Goal: Contribute content

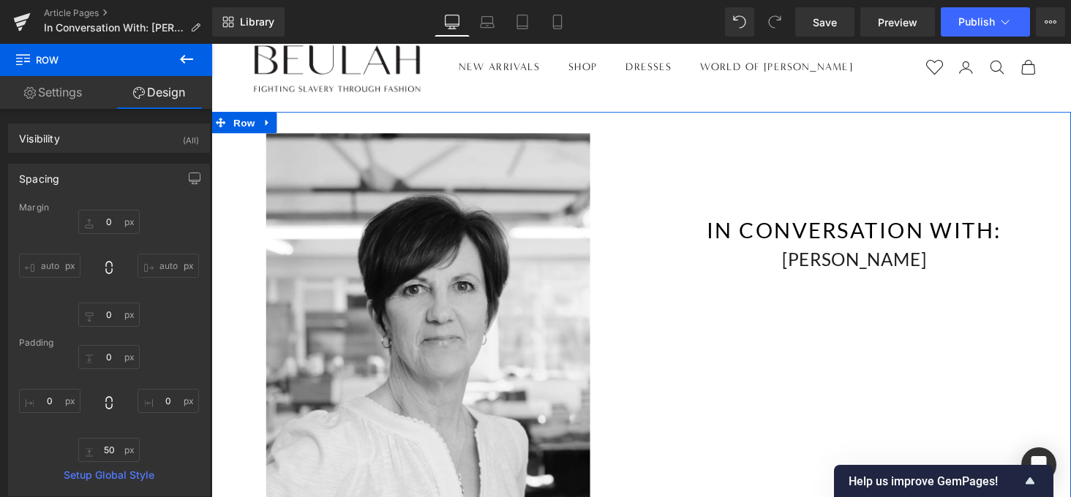
scroll to position [17, 0]
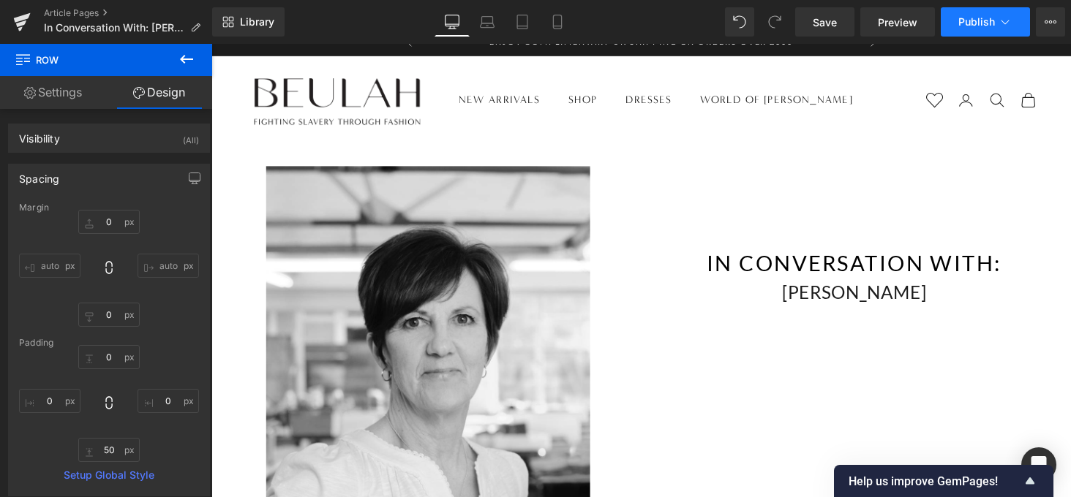
click at [1002, 21] on icon at bounding box center [1005, 22] width 8 height 4
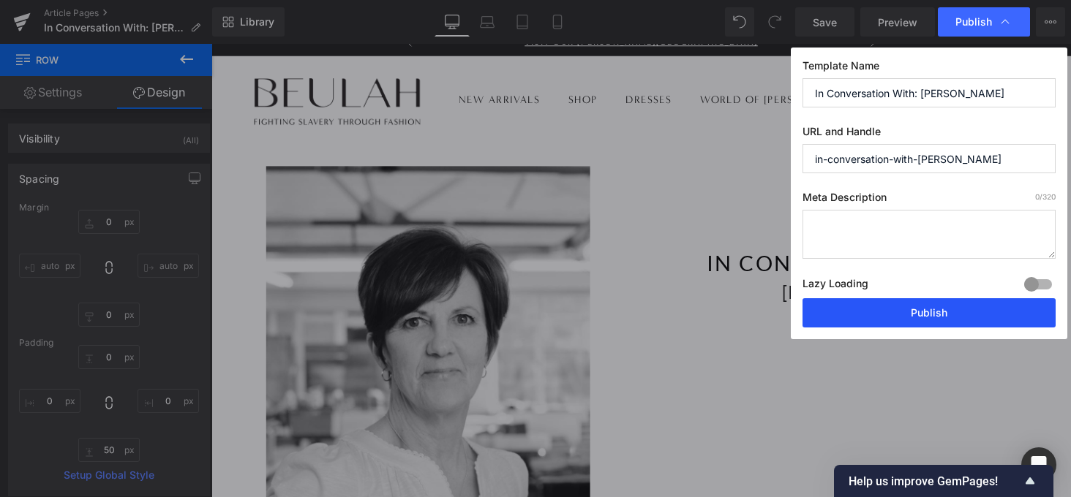
click at [935, 308] on button "Publish" at bounding box center [928, 312] width 253 height 29
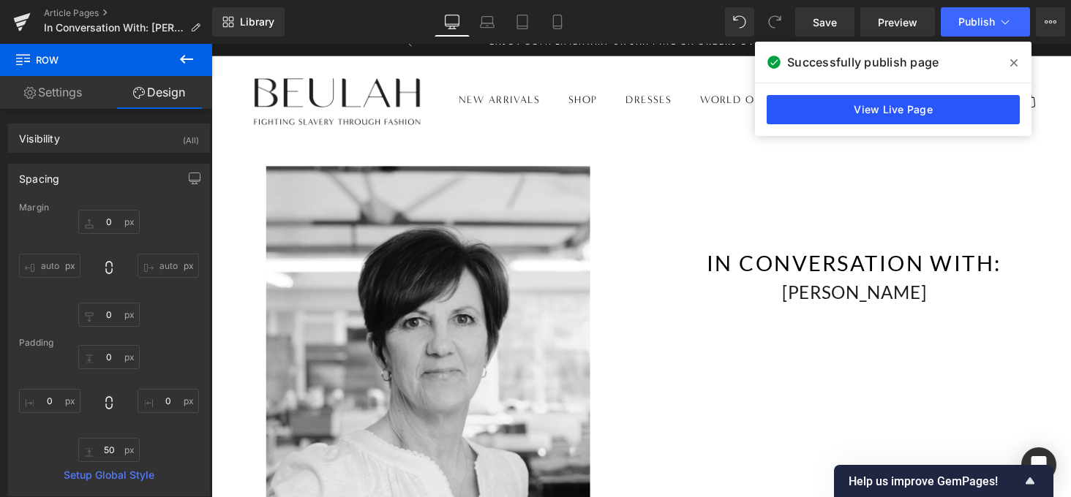
click at [897, 111] on link "View Live Page" at bounding box center [893, 109] width 253 height 29
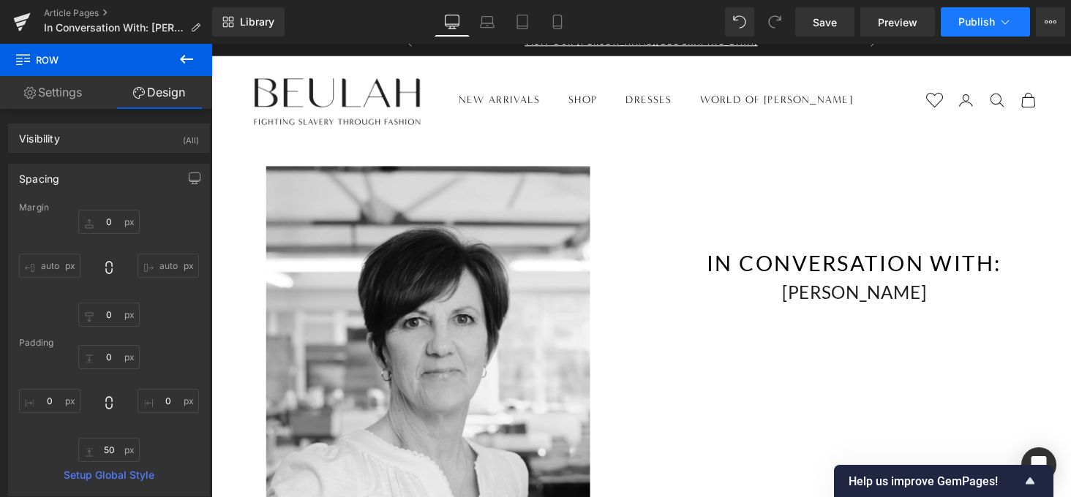
click at [982, 29] on button "Publish" at bounding box center [985, 21] width 89 height 29
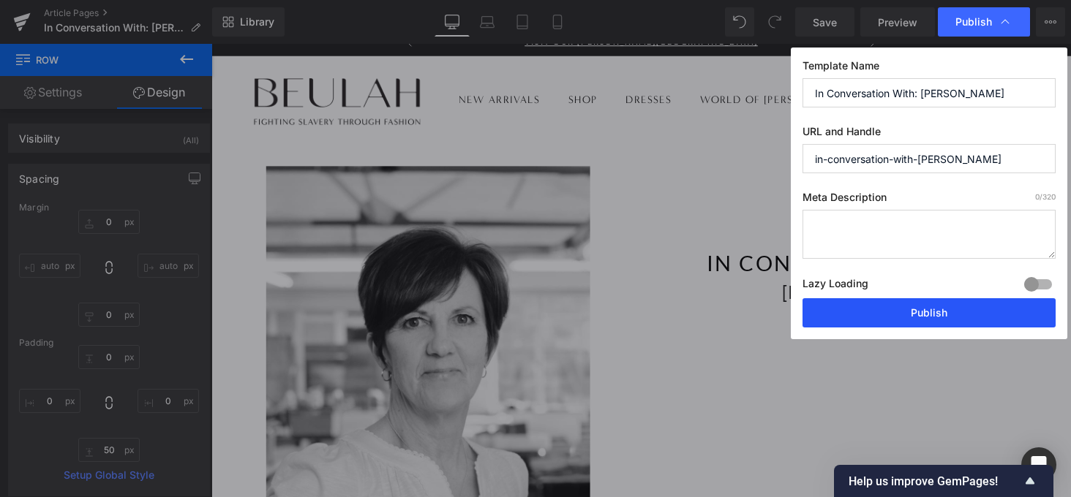
click at [927, 315] on button "Publish" at bounding box center [928, 312] width 253 height 29
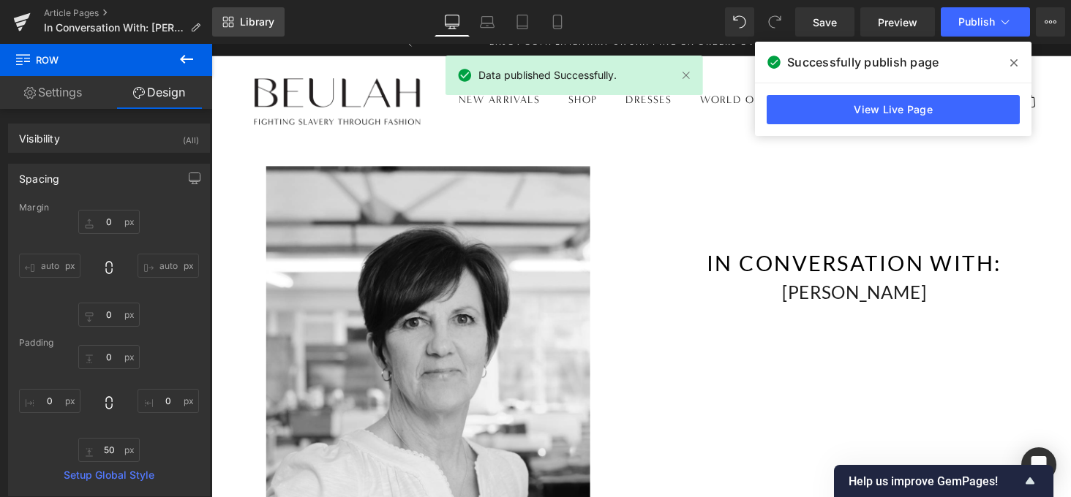
click at [270, 30] on link "Library" at bounding box center [248, 21] width 72 height 29
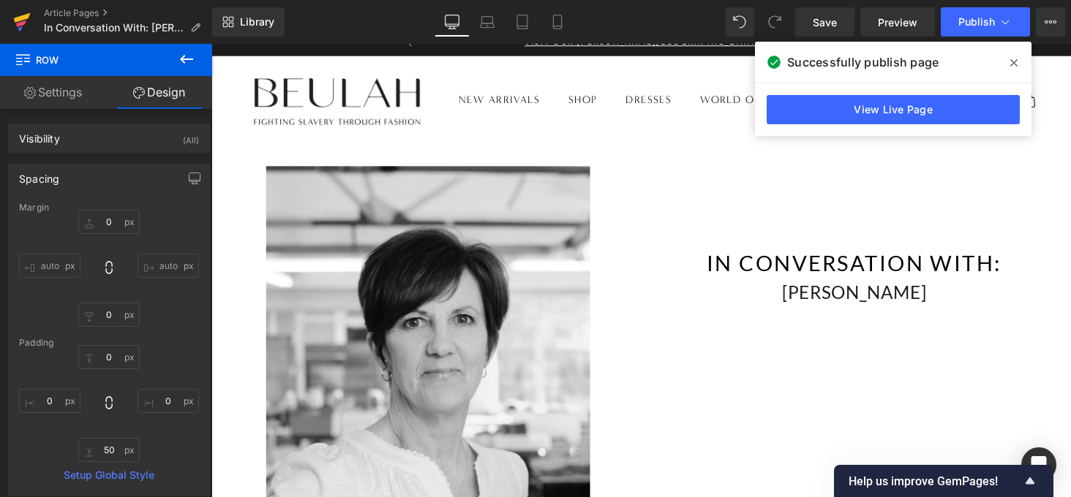
click at [23, 29] on icon at bounding box center [22, 22] width 18 height 37
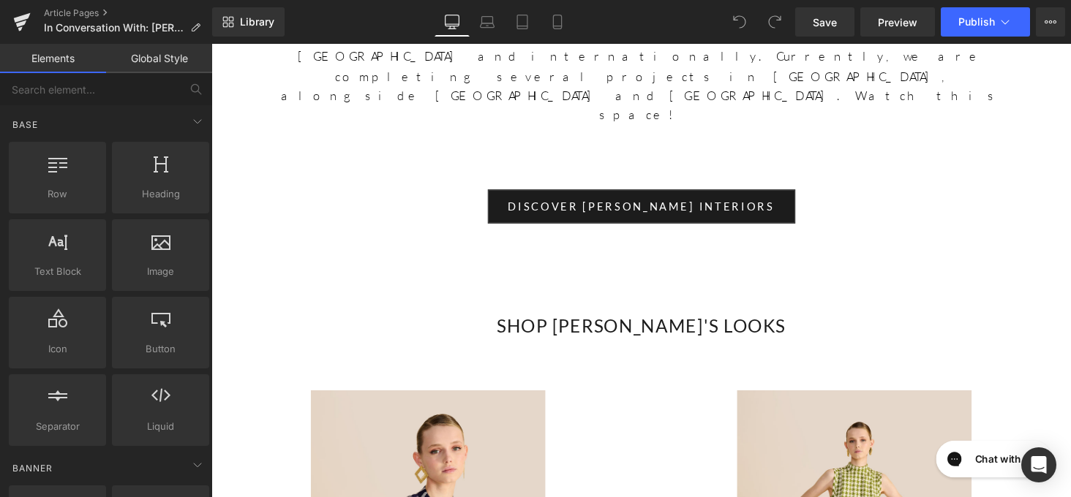
scroll to position [5442, 0]
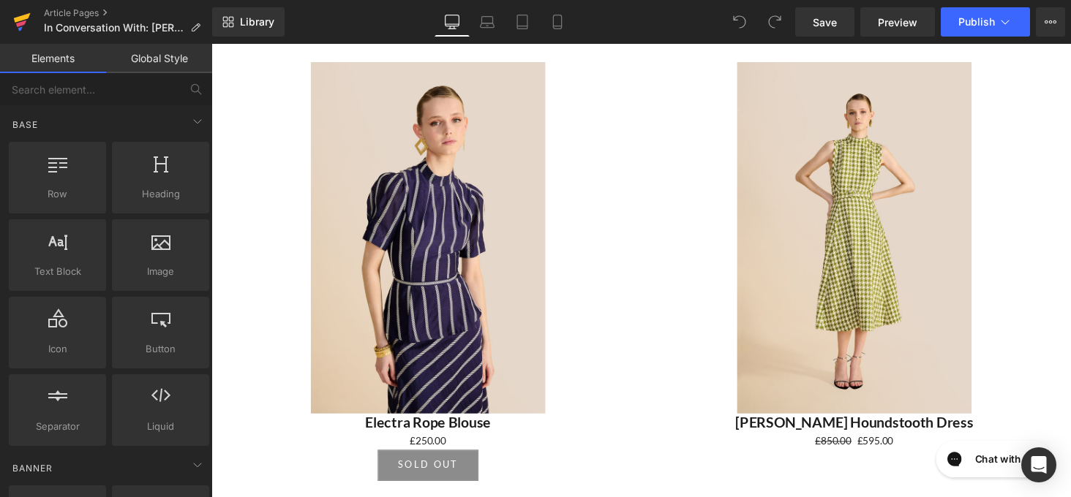
click at [22, 23] on icon at bounding box center [21, 23] width 10 height 7
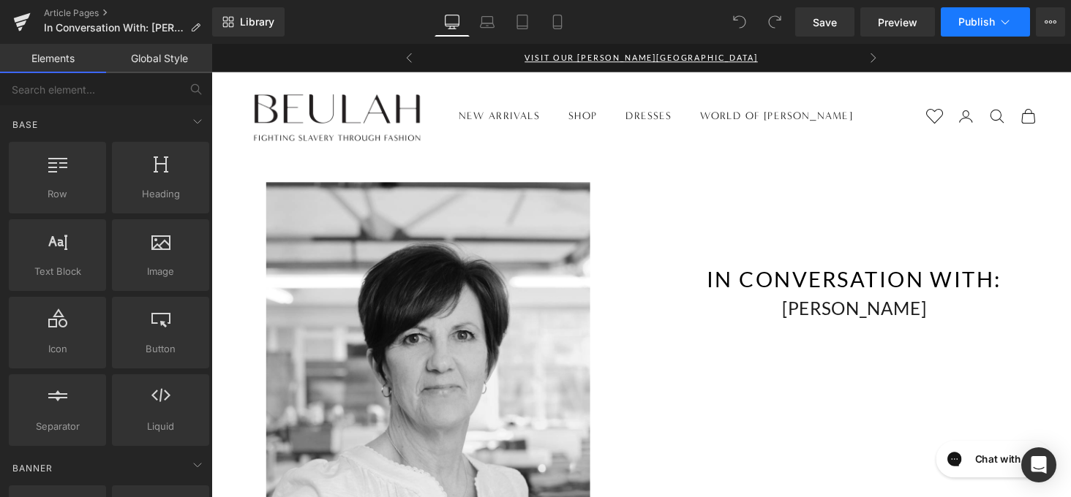
click at [1006, 19] on icon at bounding box center [1005, 22] width 15 height 15
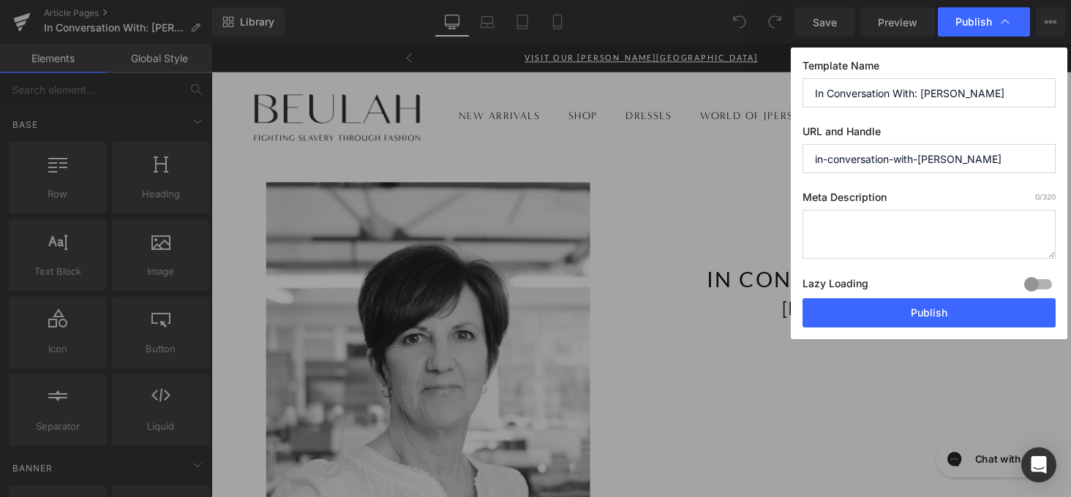
click at [1006, 19] on icon at bounding box center [1005, 22] width 15 height 15
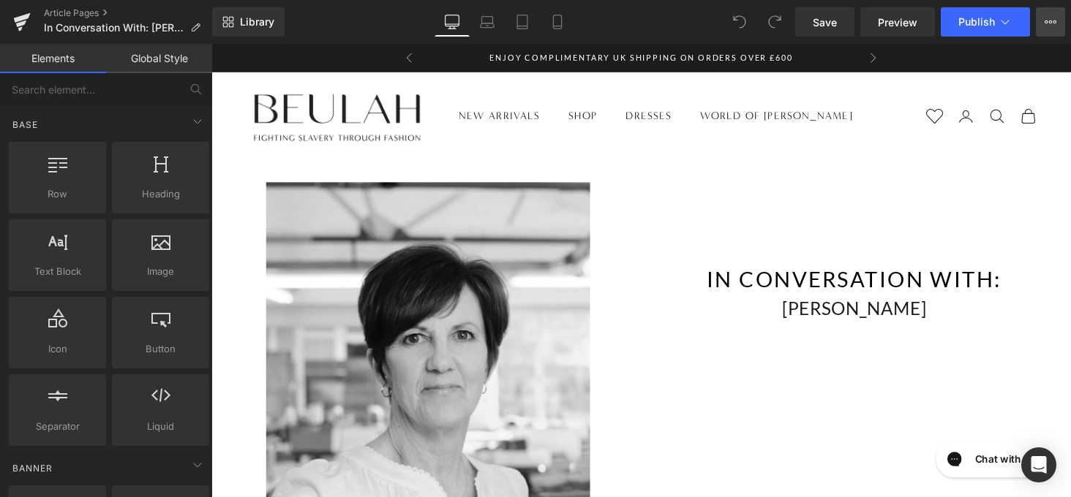
click at [1062, 21] on button "View Live Page View with current Template Save Template to Library Schedule Pub…" at bounding box center [1050, 21] width 29 height 29
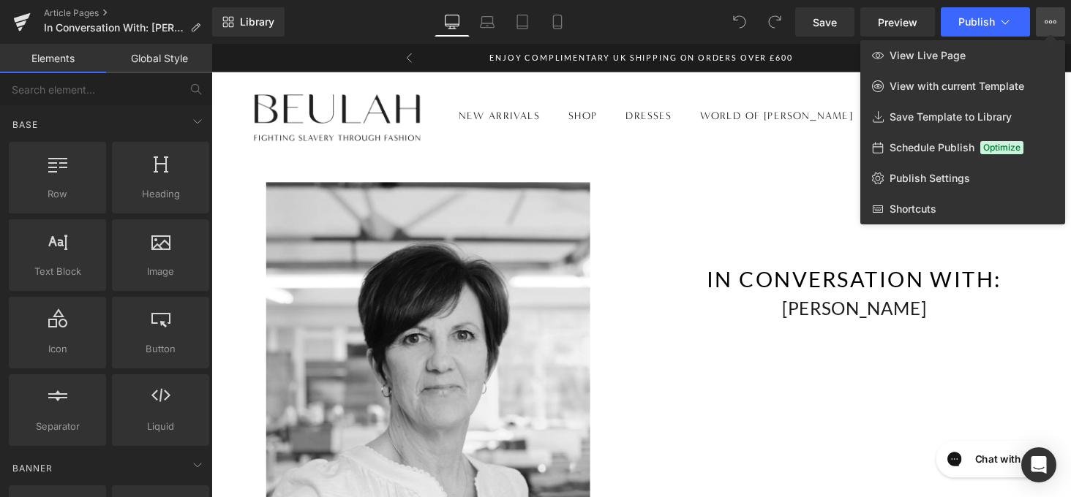
click at [1058, 22] on button "View Live Page View with current Template Save Template to Library Schedule Pub…" at bounding box center [1050, 21] width 29 height 29
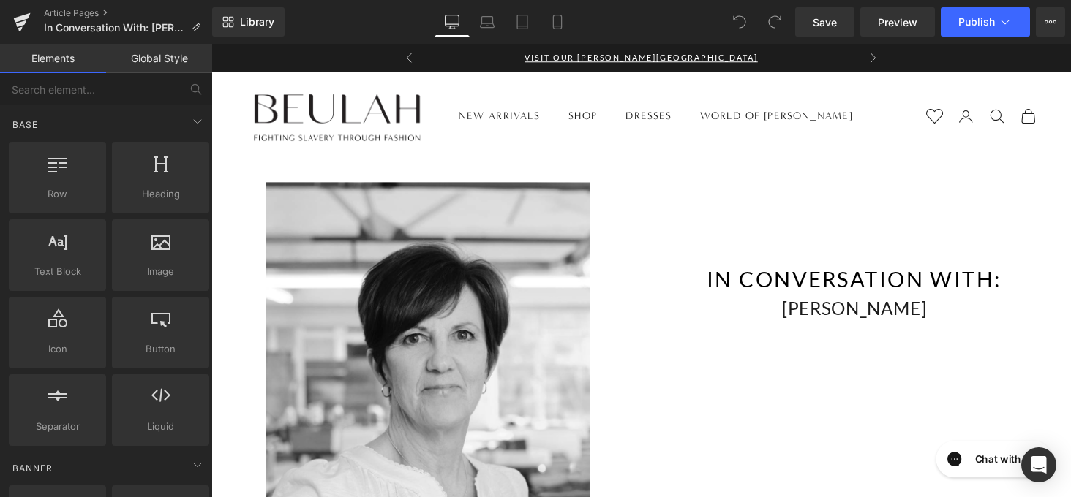
click at [151, 65] on link "Global Style" at bounding box center [159, 58] width 106 height 29
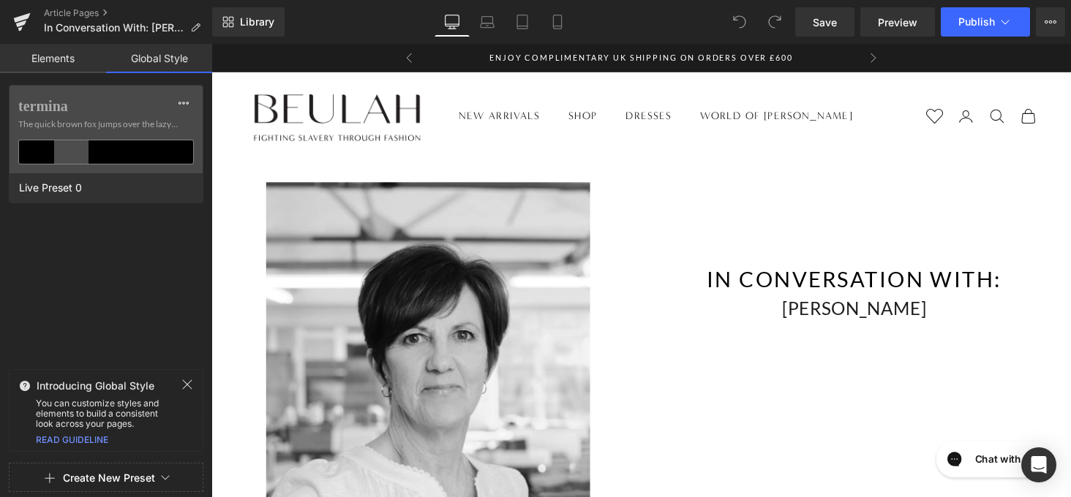
click at [78, 65] on link "Elements" at bounding box center [53, 58] width 106 height 29
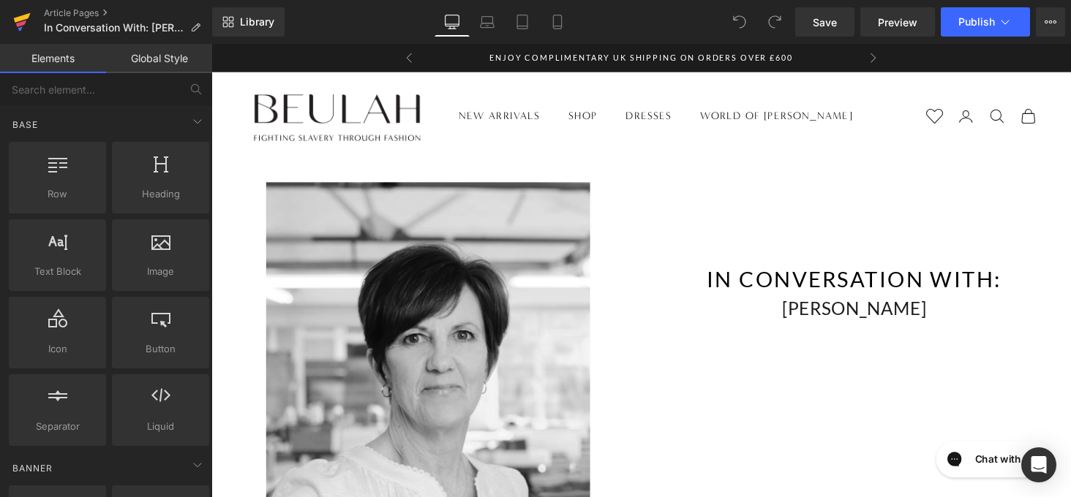
click at [30, 22] on icon at bounding box center [22, 22] width 18 height 37
click at [966, 29] on button "Publish" at bounding box center [985, 21] width 89 height 29
